Goal: Task Accomplishment & Management: Manage account settings

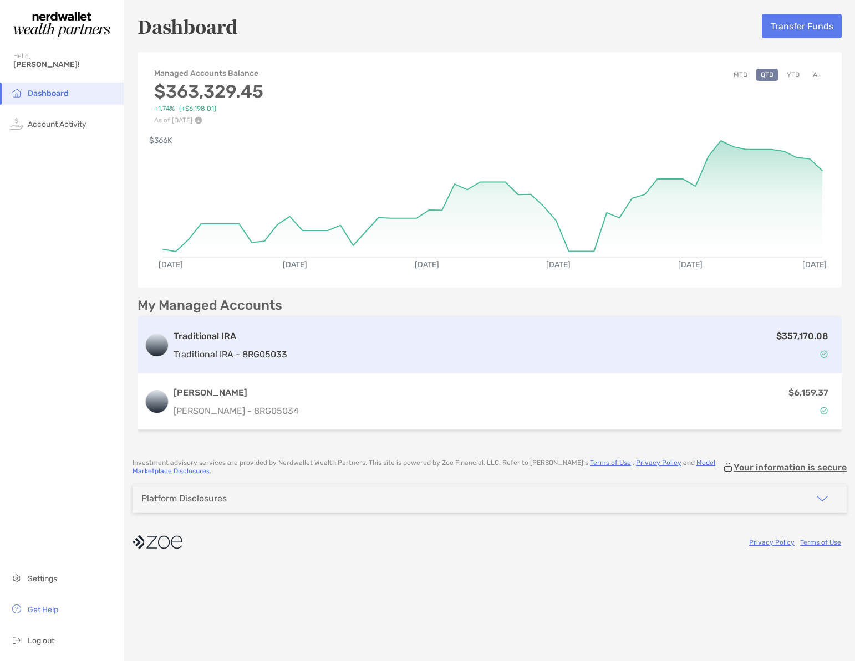
click at [386, 353] on div "$357,170.08" at bounding box center [563, 345] width 543 height 32
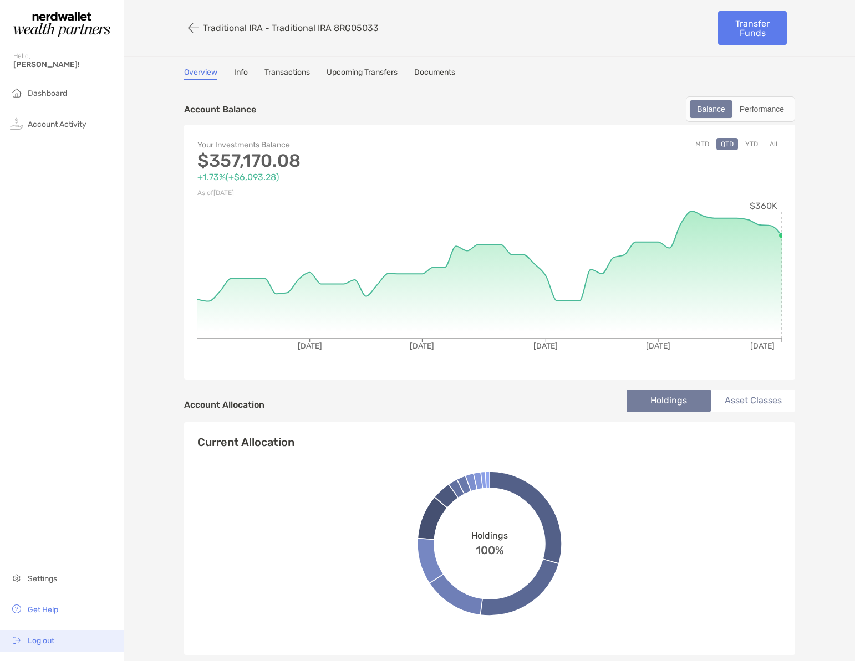
click at [59, 640] on li "Log out" at bounding box center [62, 641] width 124 height 22
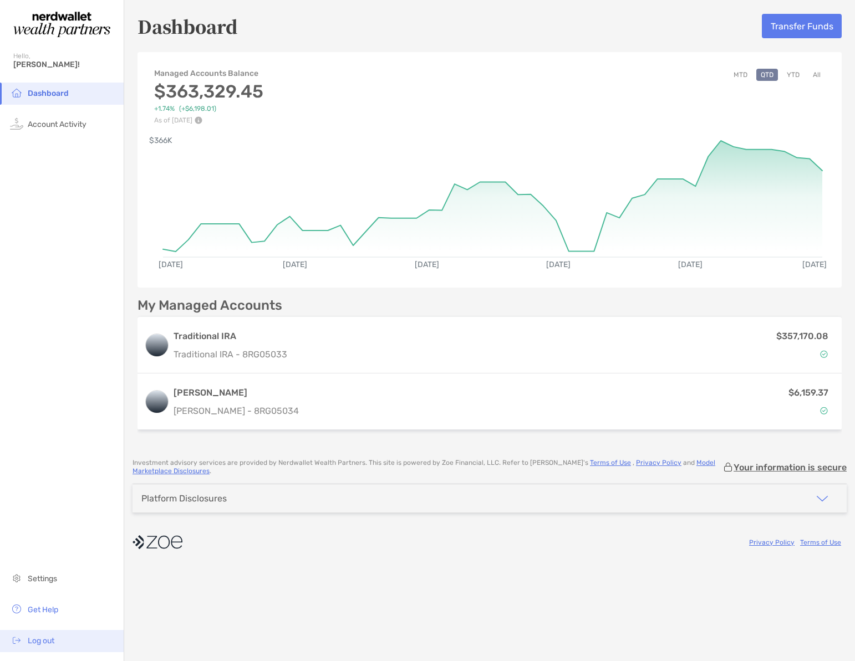
click at [39, 641] on span "Log out" at bounding box center [41, 640] width 27 height 9
